Goal: Check status: Check status

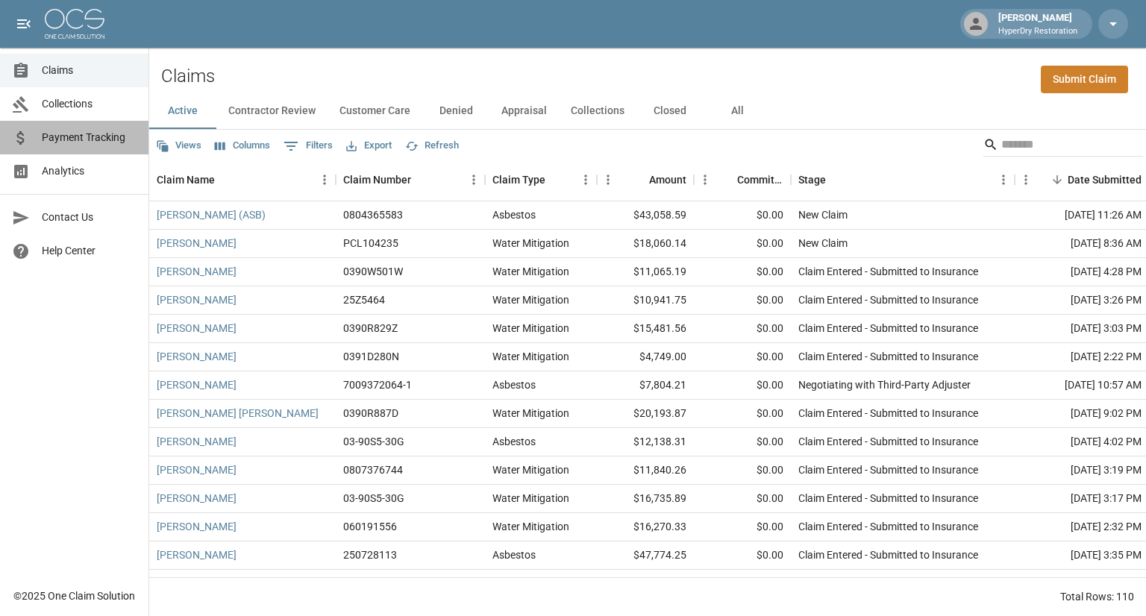
click at [101, 138] on span "Payment Tracking" at bounding box center [89, 138] width 95 height 16
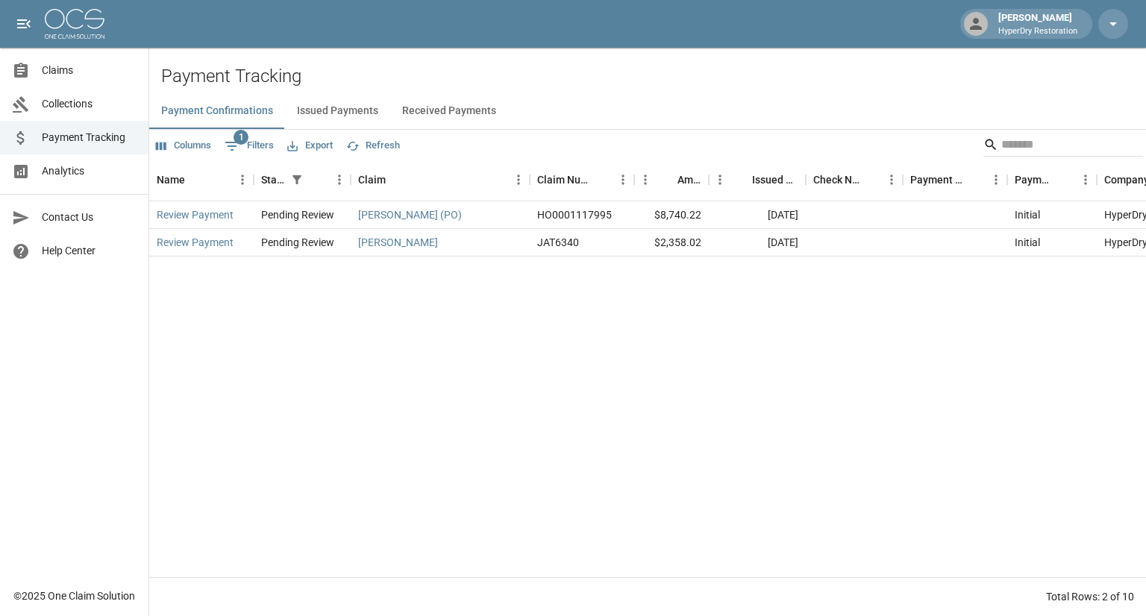
click at [449, 113] on button "Received Payments" at bounding box center [449, 111] width 118 height 36
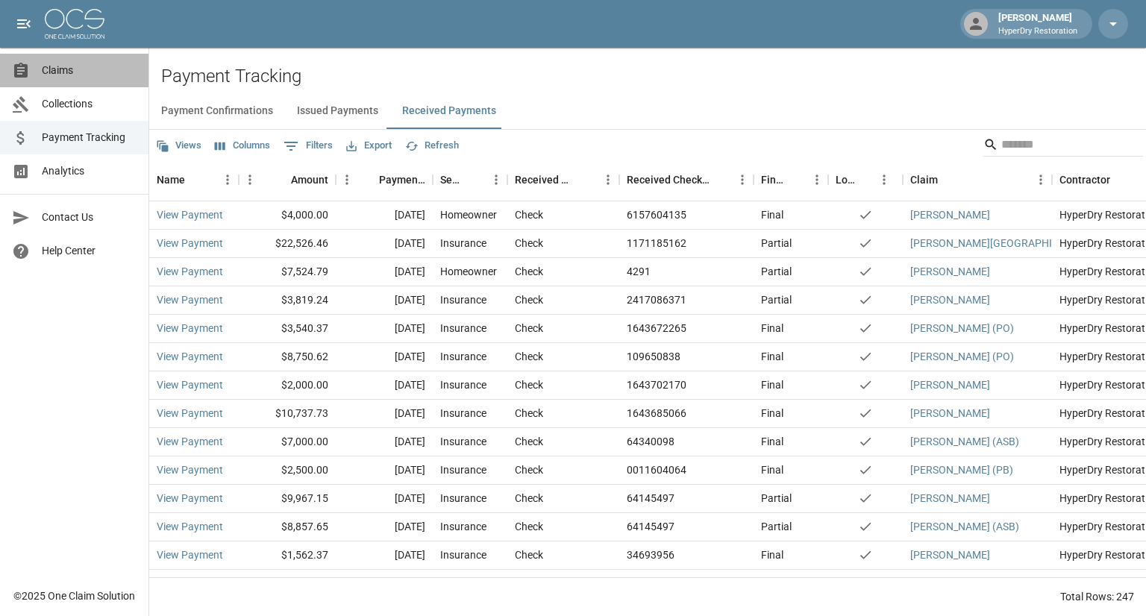
click at [81, 75] on span "Claims" at bounding box center [89, 71] width 95 height 16
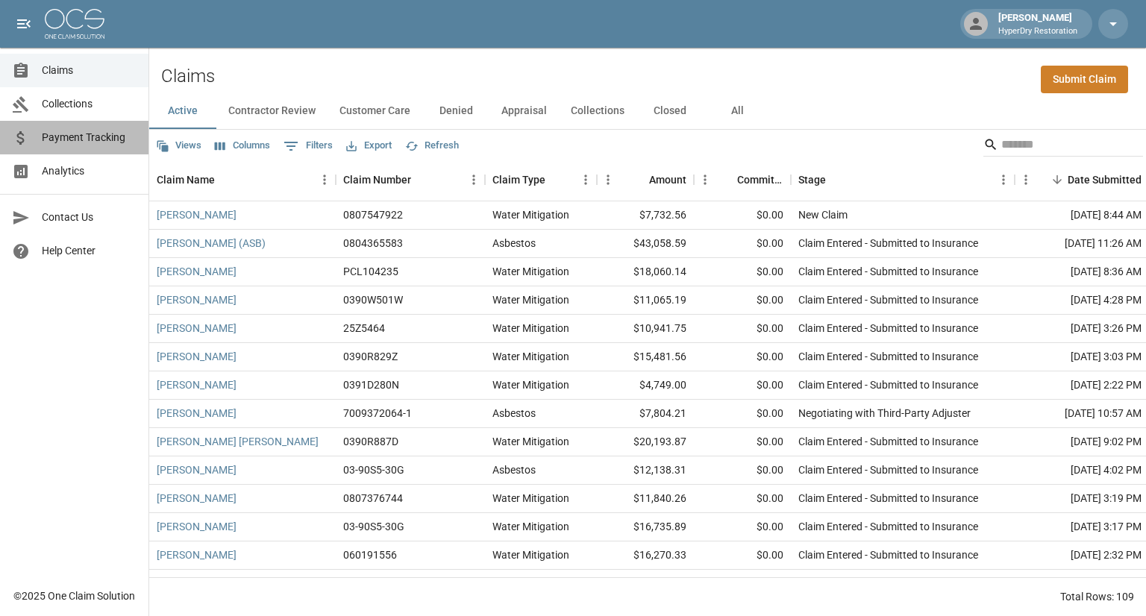
click at [95, 146] on link "Payment Tracking" at bounding box center [74, 138] width 148 height 34
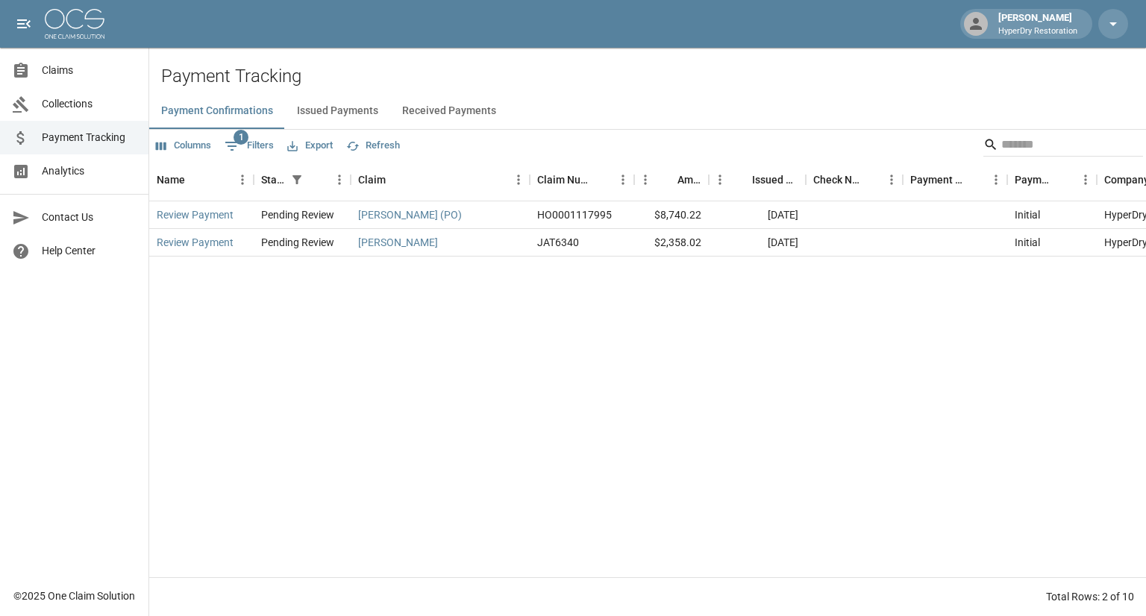
click at [347, 108] on button "Issued Payments" at bounding box center [337, 111] width 105 height 36
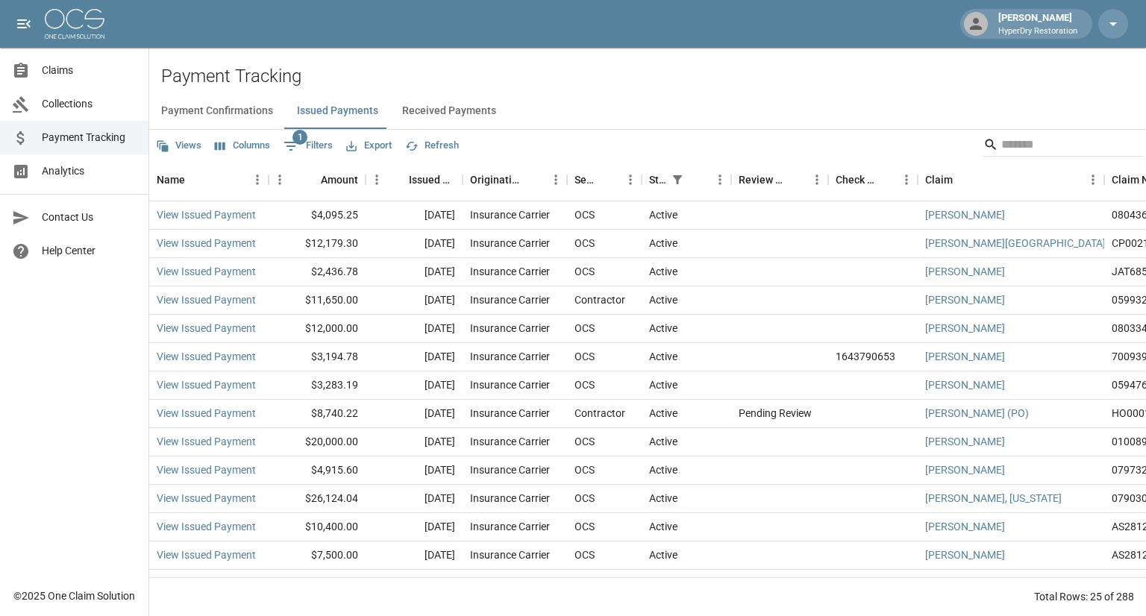
click at [432, 114] on button "Received Payments" at bounding box center [449, 111] width 118 height 36
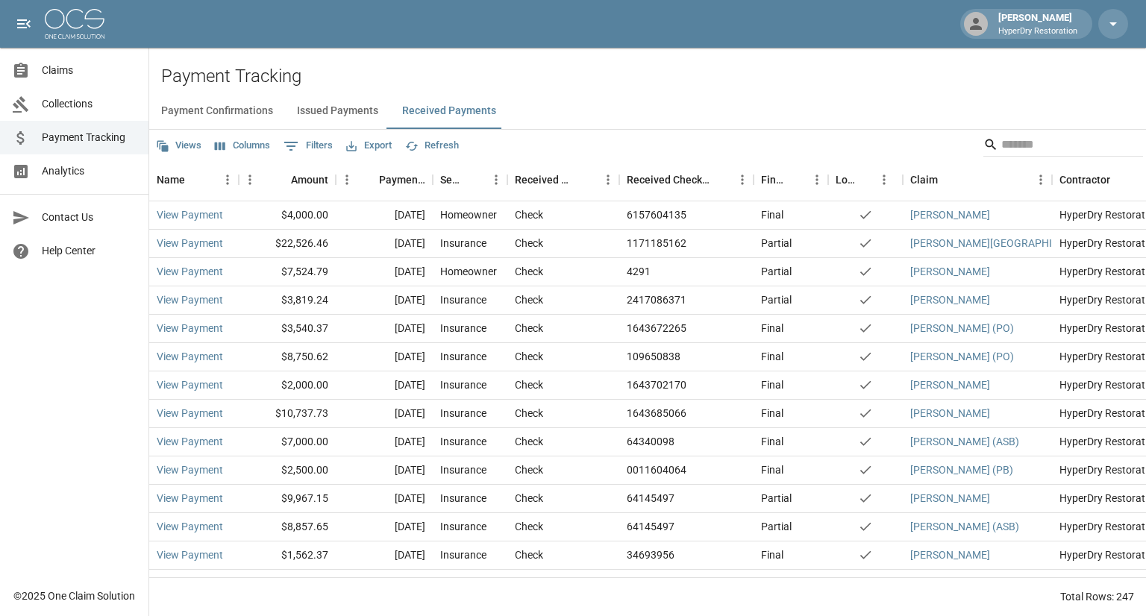
click at [212, 107] on button "Payment Confirmations" at bounding box center [217, 111] width 136 height 36
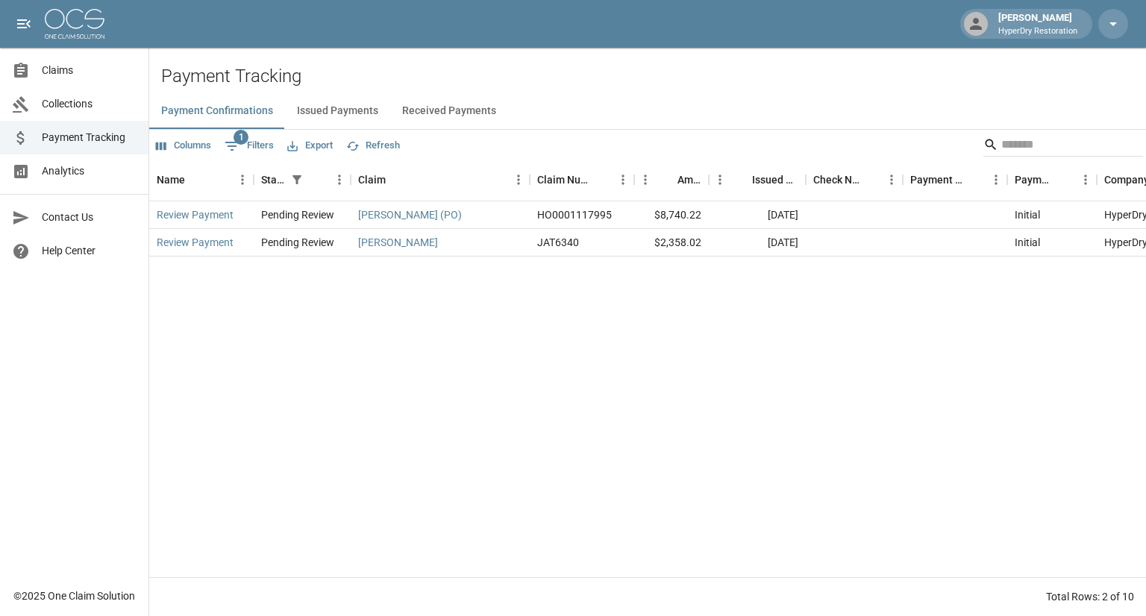
click at [45, 70] on span "Claims" at bounding box center [89, 71] width 95 height 16
